Goal: Task Accomplishment & Management: Use online tool/utility

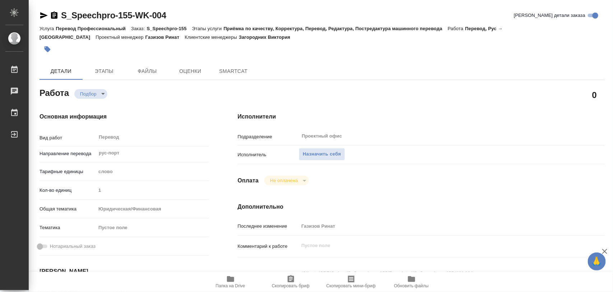
type textarea "x"
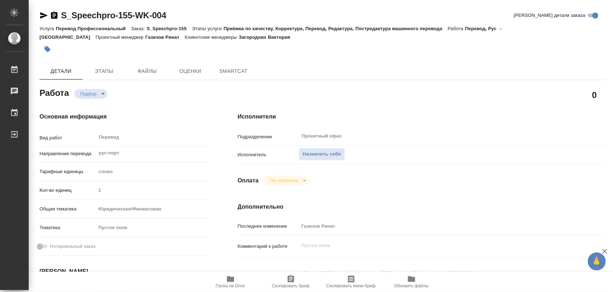
type textarea "x"
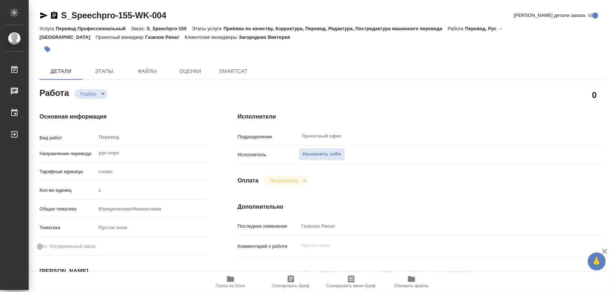
type textarea "x"
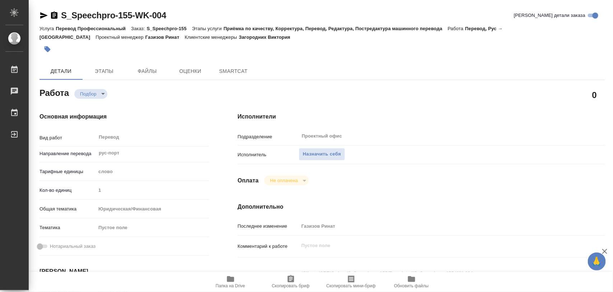
type textarea "x"
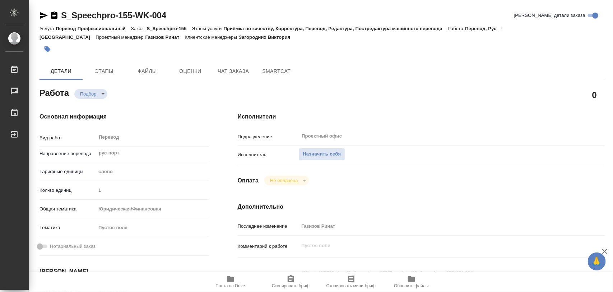
type textarea "x"
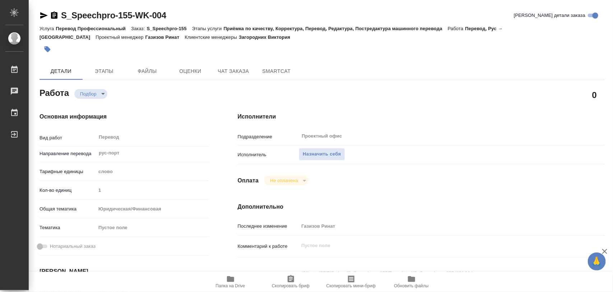
type textarea "x"
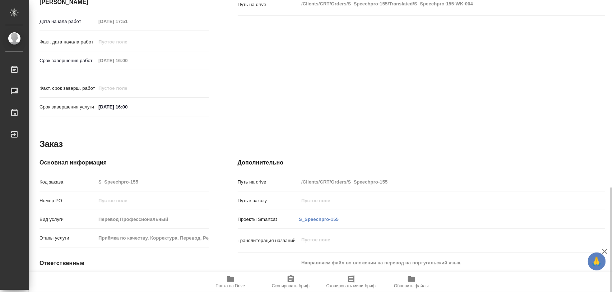
scroll to position [352, 0]
